Goal: Book appointment/travel/reservation

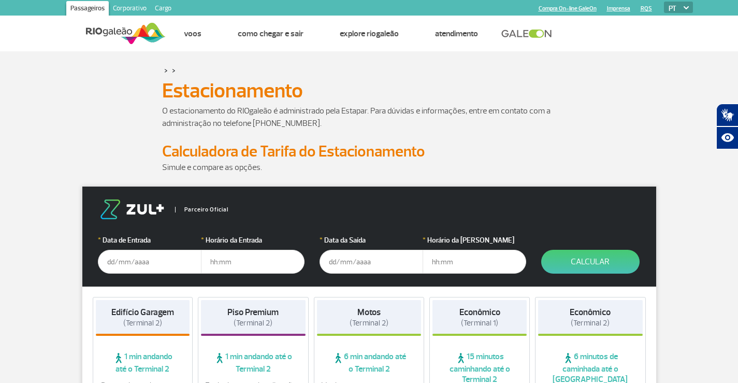
click at [164, 260] on input "text" at bounding box center [150, 261] width 104 height 24
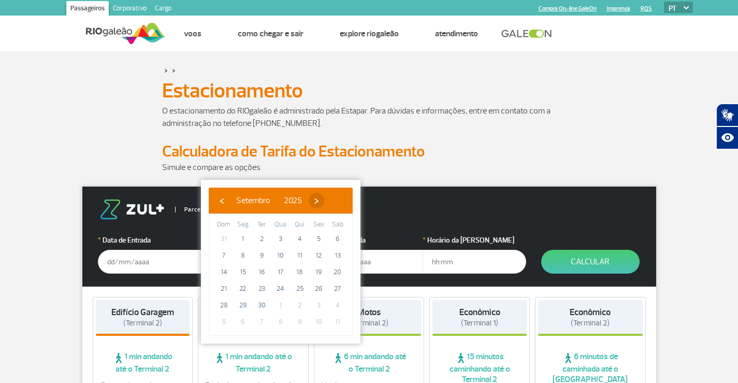
click at [324, 203] on span "›" at bounding box center [316, 201] width 16 height 16
click at [318, 203] on span "›" at bounding box center [310, 201] width 16 height 16
click at [261, 289] on span "18" at bounding box center [261, 288] width 17 height 17
type input "[DATE]"
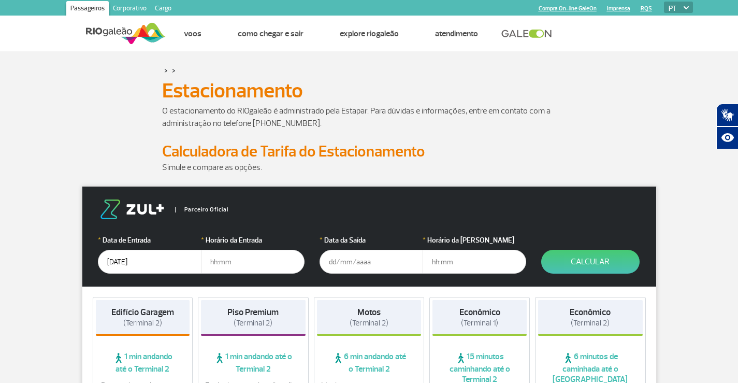
click at [242, 260] on input "text" at bounding box center [253, 261] width 104 height 24
type input "09:00"
click at [360, 257] on input "text" at bounding box center [371, 261] width 104 height 24
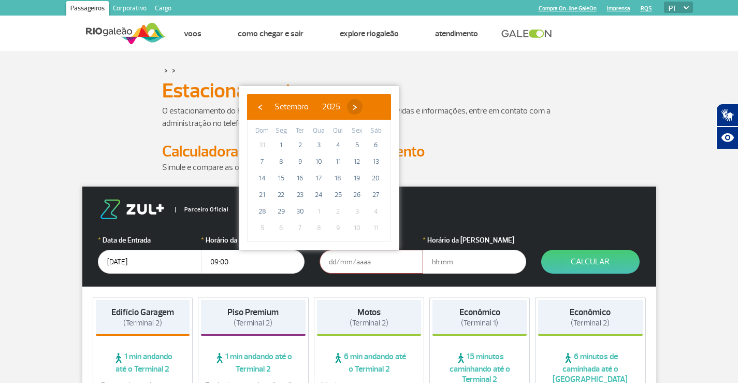
click at [362, 102] on span "›" at bounding box center [355, 107] width 16 height 16
click at [356, 102] on span "›" at bounding box center [349, 107] width 16 height 16
click at [356, 211] on span "28" at bounding box center [356, 211] width 17 height 17
type input "[DATE]"
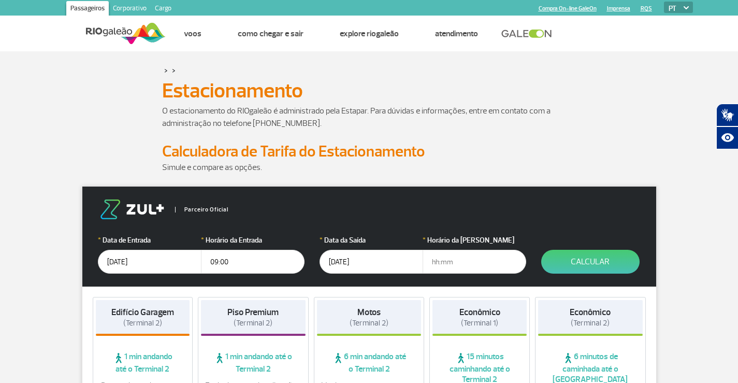
click at [464, 262] on input "text" at bounding box center [474, 261] width 104 height 24
type input "20:00"
click at [581, 262] on button "Calcular" at bounding box center [590, 261] width 98 height 24
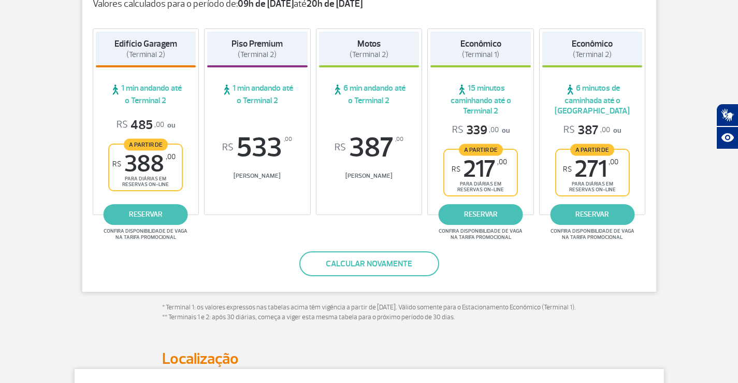
scroll to position [146, 0]
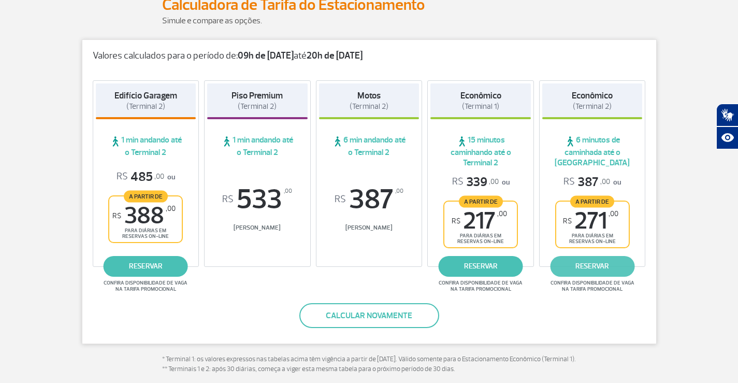
click at [598, 266] on link "reservar" at bounding box center [592, 266] width 84 height 21
